Goal: Information Seeking & Learning: Check status

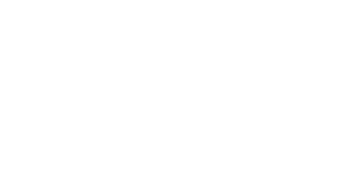
select select
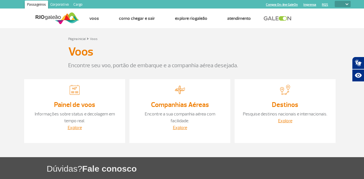
select select
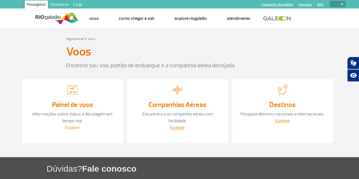
click at [78, 128] on link "Explore" at bounding box center [72, 128] width 14 height 6
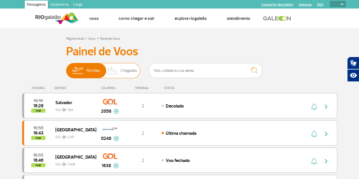
click at [120, 72] on img at bounding box center [112, 70] width 17 height 15
click at [66, 68] on input "Partidas Chegadas" at bounding box center [66, 68] width 0 height 0
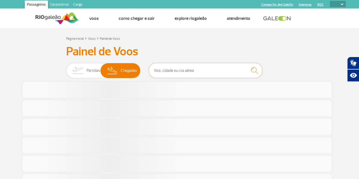
click at [171, 73] on input "text" at bounding box center [206, 70] width 114 height 15
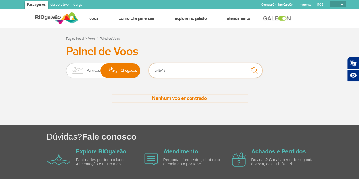
drag, startPoint x: 156, startPoint y: 70, endPoint x: 143, endPoint y: 68, distance: 13.5
click at [143, 68] on div "Partidas Chegadas la4548" at bounding box center [179, 71] width 227 height 17
type input "LA4548"
click at [257, 70] on img "submit" at bounding box center [255, 71] width 12 height 12
click at [178, 72] on input "LA4548" at bounding box center [206, 70] width 114 height 15
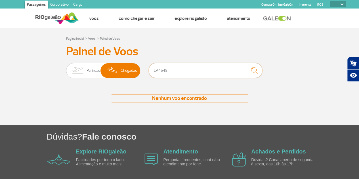
click at [178, 72] on input "LA4548" at bounding box center [206, 70] width 114 height 15
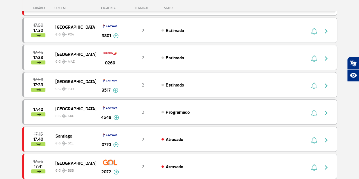
scroll to position [207, 0]
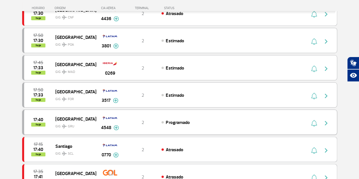
click at [118, 126] on img at bounding box center [116, 127] width 5 height 5
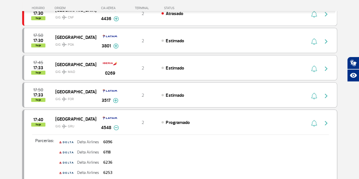
click at [114, 126] on img at bounding box center [116, 127] width 5 height 5
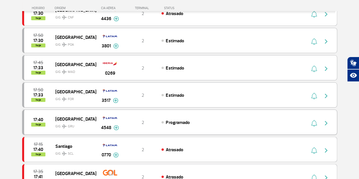
click at [84, 122] on span "GIG GRU" at bounding box center [73, 125] width 36 height 8
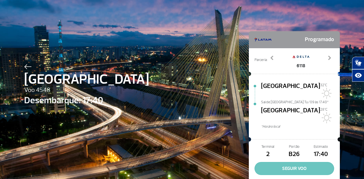
click at [293, 162] on button "SEGUIR VOO" at bounding box center [294, 168] width 80 height 13
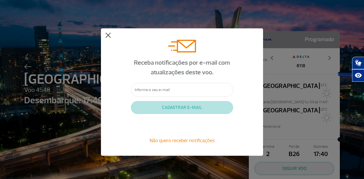
click at [106, 35] on button at bounding box center [108, 36] width 6 height 6
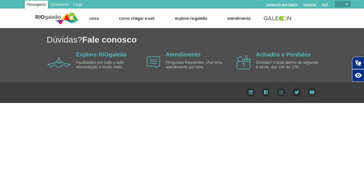
select select
